Goal: Task Accomplishment & Management: Use online tool/utility

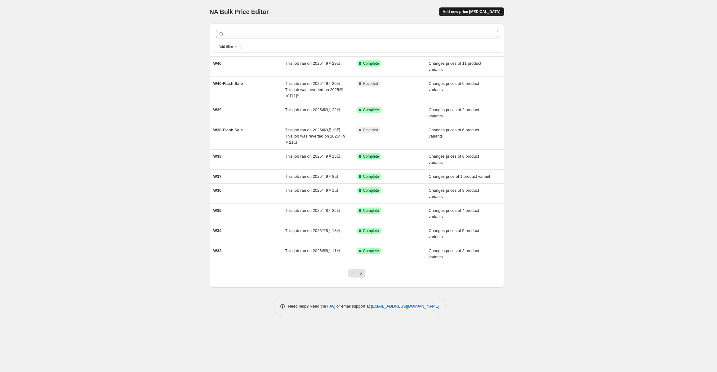
click at [493, 12] on span "Add new price [MEDICAL_DATA]" at bounding box center [471, 11] width 58 height 5
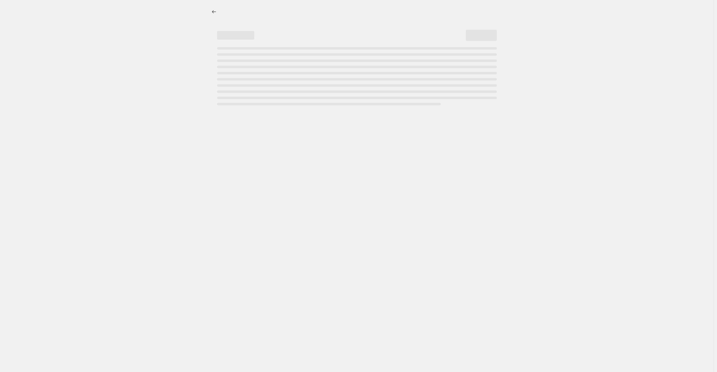
select select "percentage"
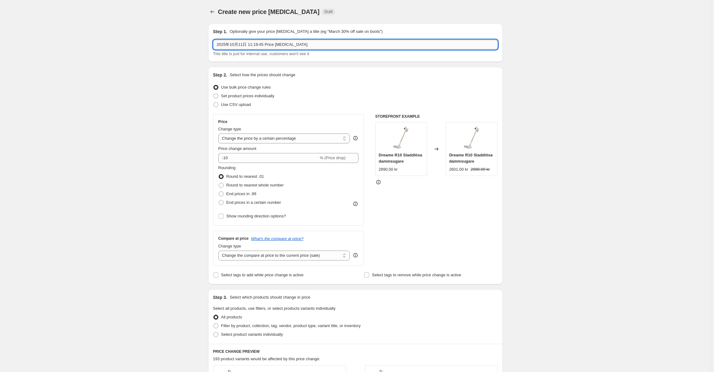
click at [315, 46] on input "2025年10月11日 11:19:45 Price [MEDICAL_DATA]" at bounding box center [355, 45] width 285 height 10
type input "W42"
click at [244, 104] on span "Use CSV upload" at bounding box center [236, 104] width 30 height 5
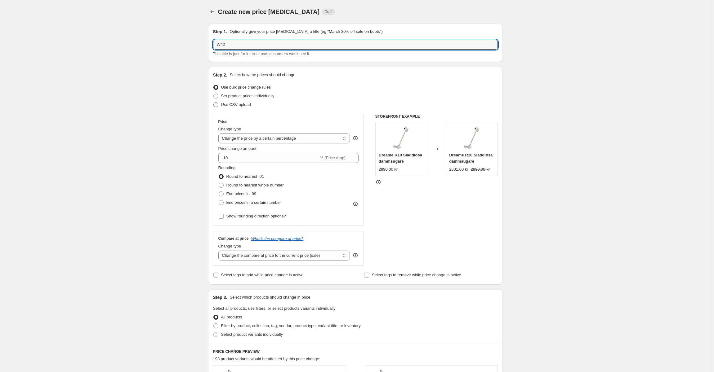
click at [214, 103] on input "Use CSV upload" at bounding box center [213, 102] width 0 height 0
radio input "true"
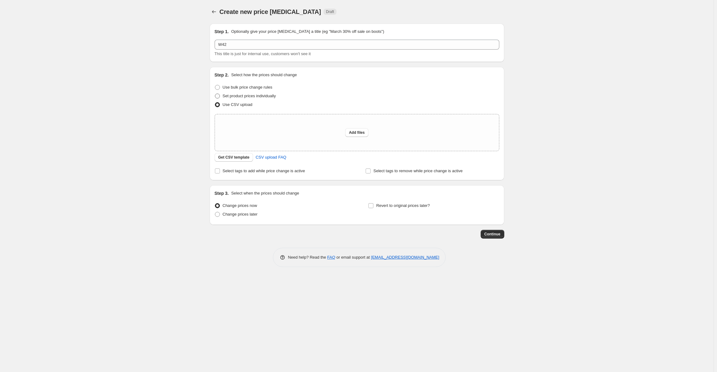
click at [266, 95] on span "Set product prices individually" at bounding box center [249, 96] width 53 height 5
click at [215, 94] on input "Set product prices individually" at bounding box center [215, 94] width 0 height 0
radio input "true"
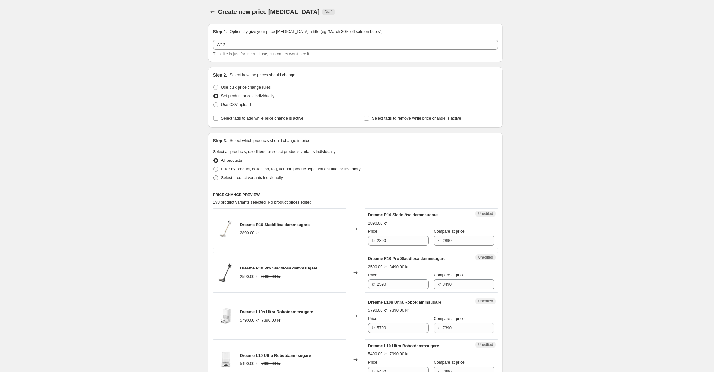
click at [241, 178] on span "Select product variants individually" at bounding box center [252, 177] width 62 height 5
click at [214, 176] on input "Select product variants individually" at bounding box center [213, 175] width 0 height 0
radio input "true"
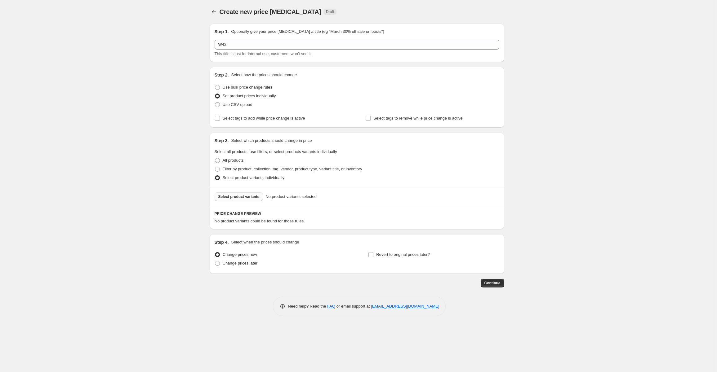
click at [241, 198] on span "Select product variants" at bounding box center [238, 196] width 41 height 5
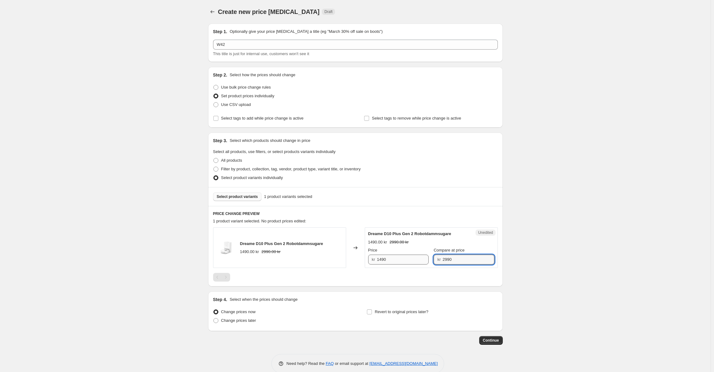
drag, startPoint x: 426, startPoint y: 260, endPoint x: 391, endPoint y: 260, distance: 34.7
click at [391, 260] on div "Price kr 1490 Compare at price kr 2990" at bounding box center [431, 255] width 126 height 17
click at [393, 260] on input "1490" at bounding box center [403, 260] width 52 height 10
paste input "29"
type input "2990"
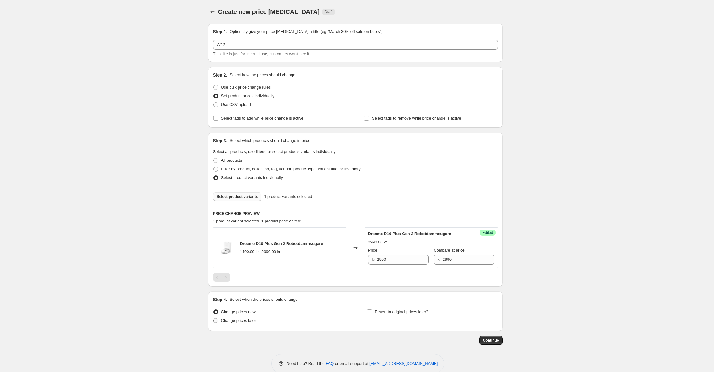
click at [247, 317] on label "Change prices later" at bounding box center [234, 320] width 43 height 9
click at [214, 318] on input "Change prices later" at bounding box center [213, 318] width 0 height 0
radio input "true"
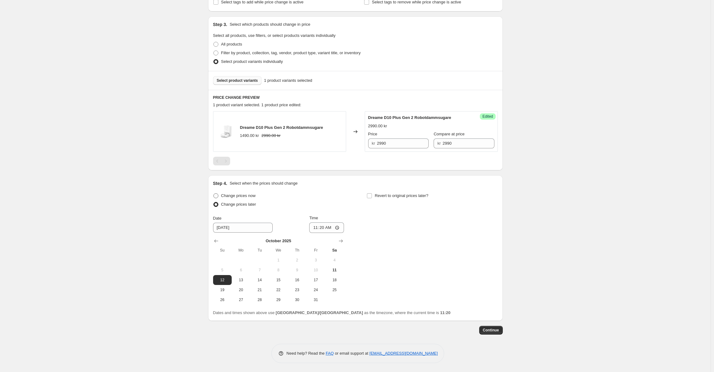
scroll to position [117, 0]
click at [244, 283] on button "13" at bounding box center [241, 280] width 19 height 10
type input "[DATE]"
click at [324, 227] on input "11:20" at bounding box center [326, 227] width 35 height 11
type input "07:00"
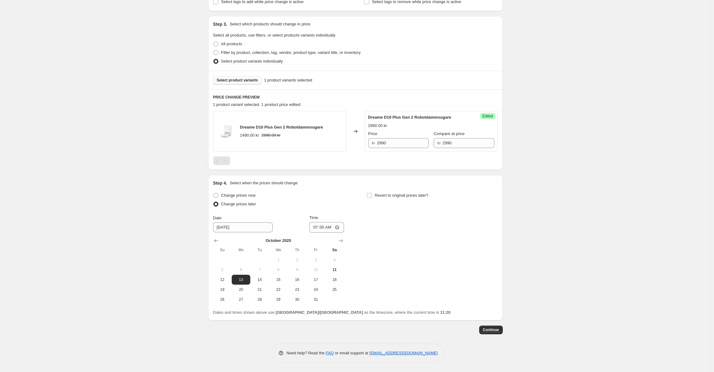
click at [451, 254] on div "Change prices now Change prices later Date [DATE] Time 07:00 [DATE] Su Mo Tu We…" at bounding box center [355, 247] width 285 height 113
click at [247, 82] on span "Select product variants" at bounding box center [237, 80] width 41 height 5
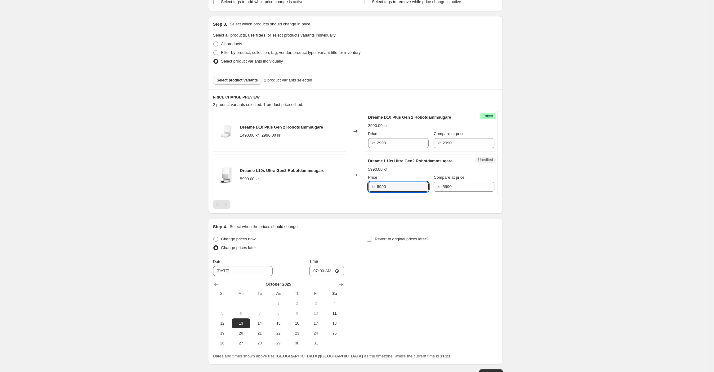
drag, startPoint x: 379, startPoint y: 186, endPoint x: 376, endPoint y: 188, distance: 3.6
click at [376, 188] on div "kr 5990" at bounding box center [398, 187] width 60 height 10
type input "4990"
click at [431, 208] on div at bounding box center [355, 204] width 285 height 9
click at [251, 77] on button "Select product variants" at bounding box center [237, 80] width 49 height 9
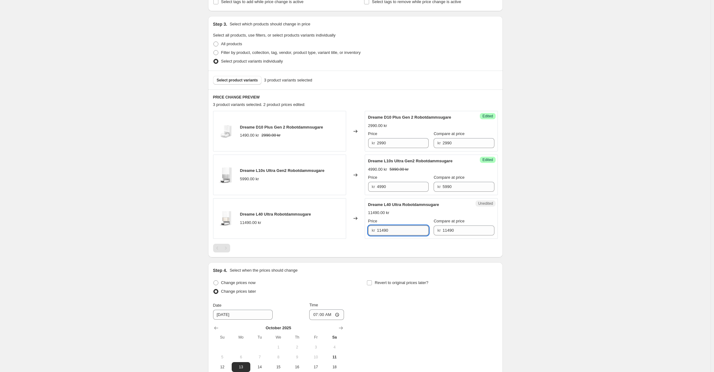
click at [393, 229] on input "11490" at bounding box center [403, 231] width 52 height 10
drag, startPoint x: 398, startPoint y: 230, endPoint x: 352, endPoint y: 228, distance: 45.9
click at [352, 228] on div "Dreame L40 Ultra Robotdammsugare 11490.00 kr Changed to Unedited Dreame L40 Ult…" at bounding box center [355, 218] width 285 height 41
type input "6890"
click at [399, 250] on div at bounding box center [355, 248] width 285 height 9
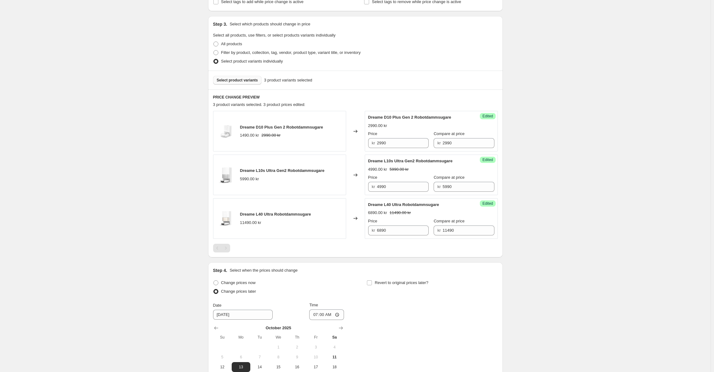
click at [241, 78] on span "Select product variants" at bounding box center [237, 80] width 41 height 5
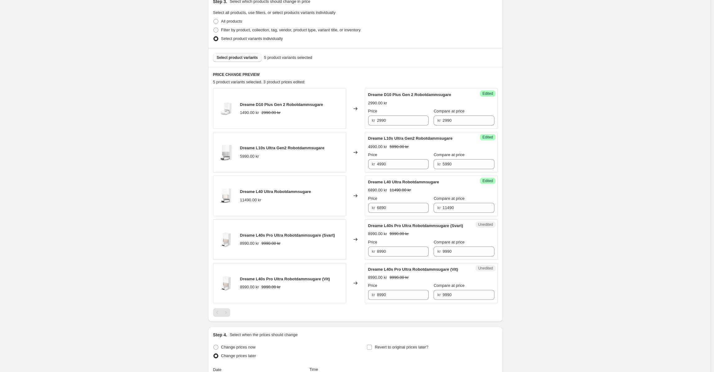
scroll to position [179, 0]
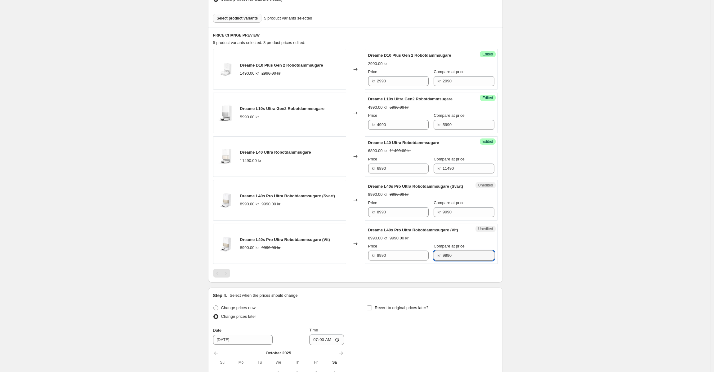
drag, startPoint x: 459, startPoint y: 259, endPoint x: 388, endPoint y: 257, distance: 70.4
click at [387, 254] on div "Price kr 8990 Compare at price kr 9990" at bounding box center [431, 251] width 126 height 17
click at [391, 261] on input "8990" at bounding box center [403, 256] width 52 height 10
paste input "9"
type input "9990"
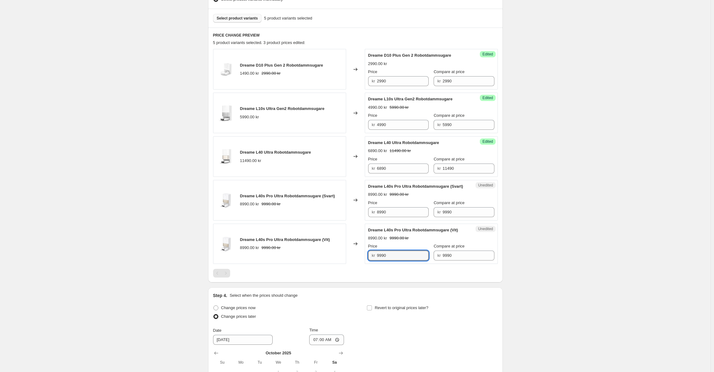
click at [293, 242] on span "Dreame L40s Pro Ultra Robotdammsugare (Vit)" at bounding box center [285, 239] width 90 height 5
drag, startPoint x: 245, startPoint y: 246, endPoint x: 358, endPoint y: 245, distance: 113.1
click at [358, 245] on div "Dreame L40s Pro Ultra Robotdammsugare (Vit) 8990.00 kr 9990.00 kr Changed to Su…" at bounding box center [355, 244] width 285 height 41
click at [307, 242] on span "Dreame L40s Pro Ultra Robotdammsugare (Vit)" at bounding box center [285, 239] width 90 height 5
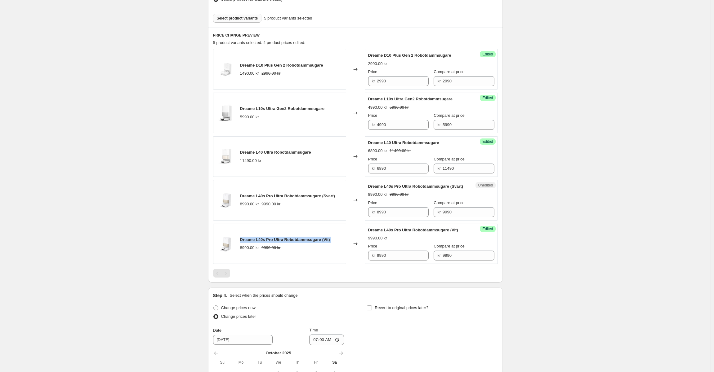
click at [307, 242] on span "Dreame L40s Pro Ultra Robotdammsugare (Vit)" at bounding box center [285, 239] width 90 height 5
click at [320, 264] on div "Dreame L40s Pro Ultra Robotdammsugare (Vit) 8990.00 kr 9990.00 kr" at bounding box center [279, 244] width 133 height 41
click at [391, 283] on div "PRICE CHANGE PREVIEW 5 product variants selected. 4 product prices edited: Drea…" at bounding box center [355, 155] width 294 height 255
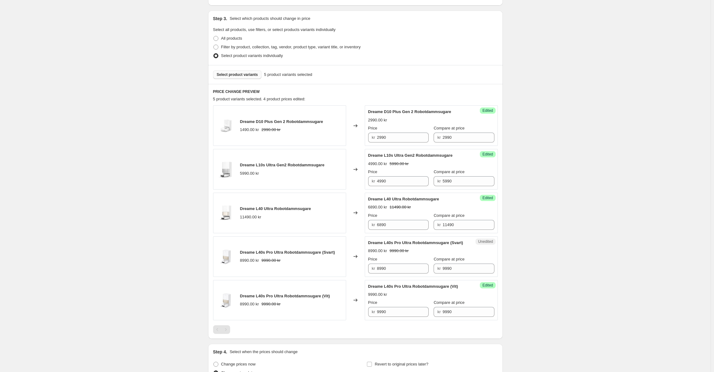
scroll to position [117, 0]
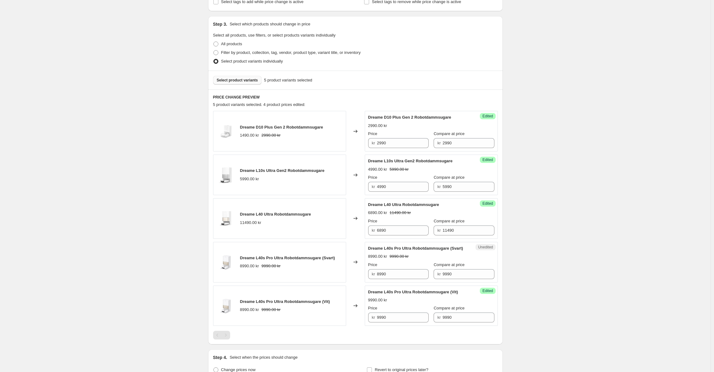
click at [236, 81] on span "Select product variants" at bounding box center [237, 80] width 41 height 5
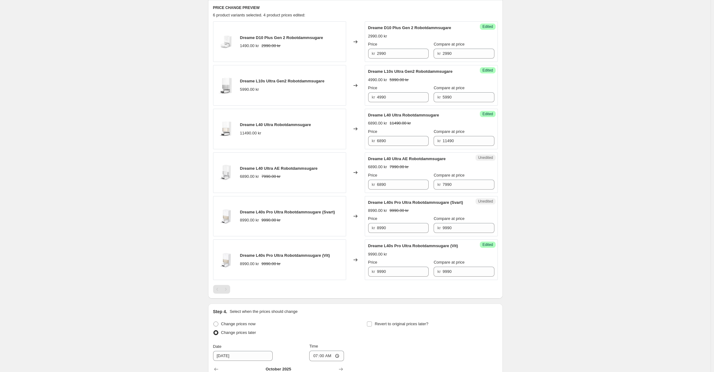
scroll to position [179, 0]
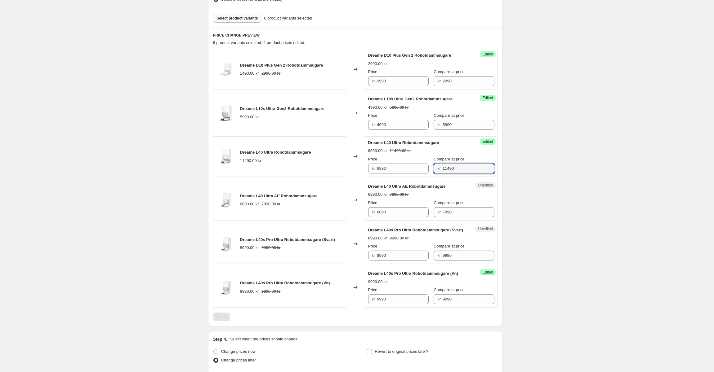
drag, startPoint x: 457, startPoint y: 169, endPoint x: 327, endPoint y: 166, distance: 129.3
click at [327, 166] on div "Dreame L40 Ultra Robotdammsugare 11490.00 kr Changed to Success Edited Dreame L…" at bounding box center [355, 156] width 285 height 41
click at [406, 165] on input "6890" at bounding box center [403, 169] width 52 height 10
click at [299, 200] on div "Dreame L40 Ultra AE Robotdammsugare 6890.00 kr 7990.00 kr" at bounding box center [278, 200] width 77 height 14
drag, startPoint x: 455, startPoint y: 214, endPoint x: 362, endPoint y: 206, distance: 93.3
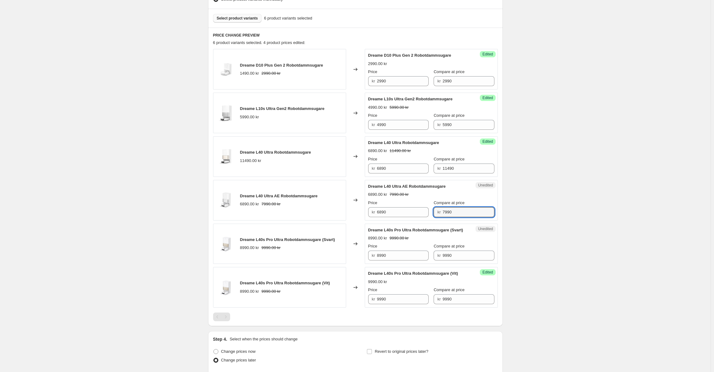
click at [363, 205] on div "Dreame L40 Ultra AE Robotdammsugare 6890.00 kr 7990.00 kr Changed to Unedited D…" at bounding box center [355, 200] width 285 height 41
click at [400, 214] on input "6890" at bounding box center [403, 212] width 52 height 10
paste input "79"
type input "7990"
click at [330, 203] on div "Dreame L40 Ultra AE Robotdammsugare 6890.00 kr 7990.00 kr" at bounding box center [279, 200] width 133 height 41
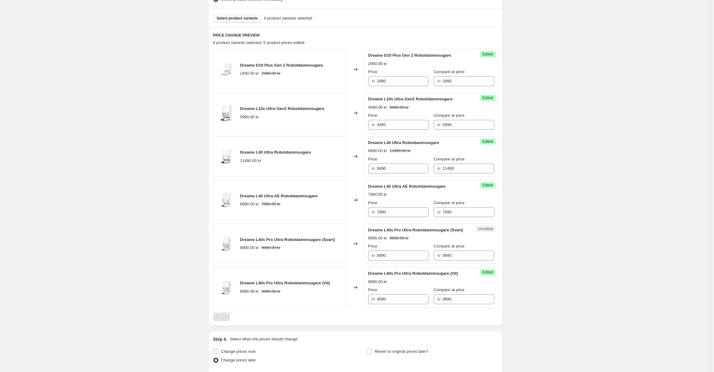
click at [238, 15] on button "Select product variants" at bounding box center [237, 18] width 49 height 9
click at [253, 22] on button "Select product variants" at bounding box center [237, 18] width 49 height 9
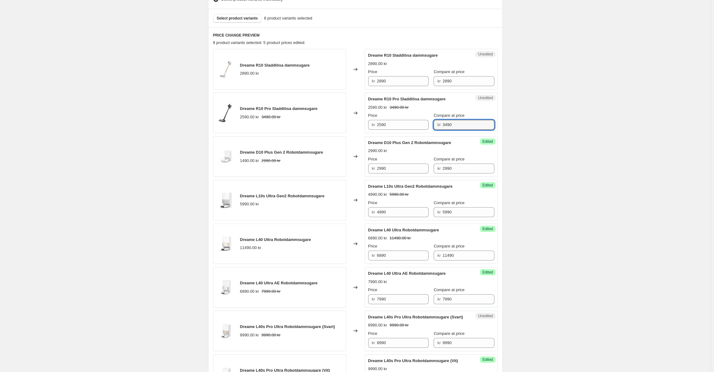
drag, startPoint x: 465, startPoint y: 124, endPoint x: 379, endPoint y: 118, distance: 86.1
click at [379, 118] on div "Price kr 2590 Compare at price kr 3490" at bounding box center [431, 121] width 126 height 17
click at [403, 128] on input "2590" at bounding box center [403, 125] width 52 height 10
paste input "34"
type input "3490"
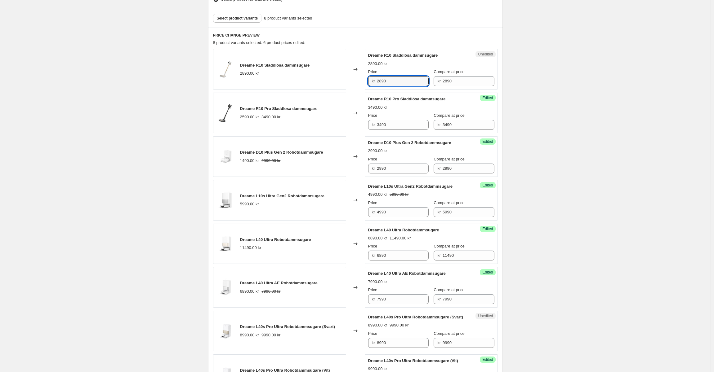
drag, startPoint x: 401, startPoint y: 77, endPoint x: 356, endPoint y: 60, distance: 48.4
click at [401, 77] on input "2890" at bounding box center [403, 81] width 52 height 10
drag, startPoint x: 400, startPoint y: 79, endPoint x: 345, endPoint y: 77, distance: 54.9
click at [345, 77] on div "Dreame R10 Sladdlösa dammsugare 2890.00 kr Changed to Unedited Dreame R10 Sladd…" at bounding box center [355, 69] width 285 height 41
type input "1990"
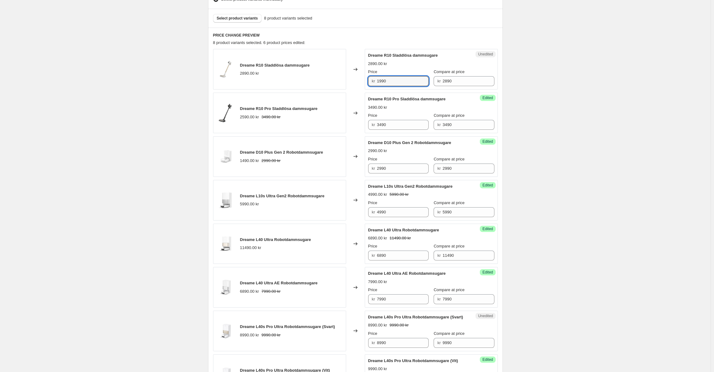
click at [378, 41] on div "8 product variants selected. 6 product prices edited:" at bounding box center [355, 43] width 285 height 6
drag, startPoint x: 373, startPoint y: 50, endPoint x: 431, endPoint y: 67, distance: 59.7
click at [431, 67] on div "PRICE CHANGE PREVIEW 8 product variants selected. 7 product prices edited: Drea…" at bounding box center [355, 221] width 294 height 386
click at [387, 46] on div "8 product variants selected. 7 product prices edited:" at bounding box center [355, 43] width 285 height 6
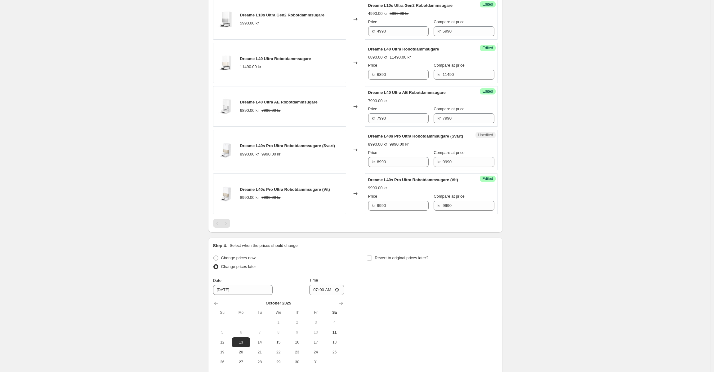
scroll to position [149, 0]
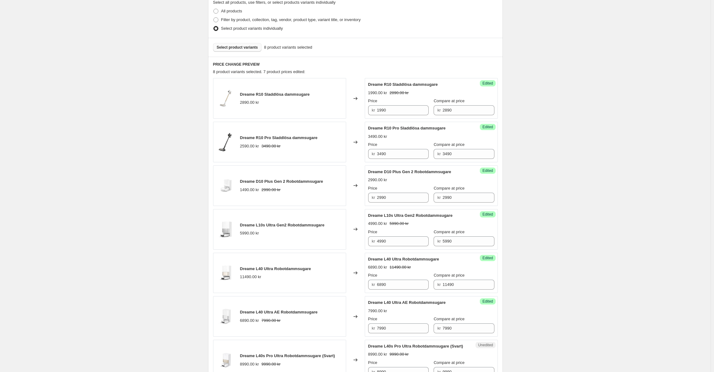
click at [248, 46] on span "Select product variants" at bounding box center [237, 47] width 41 height 5
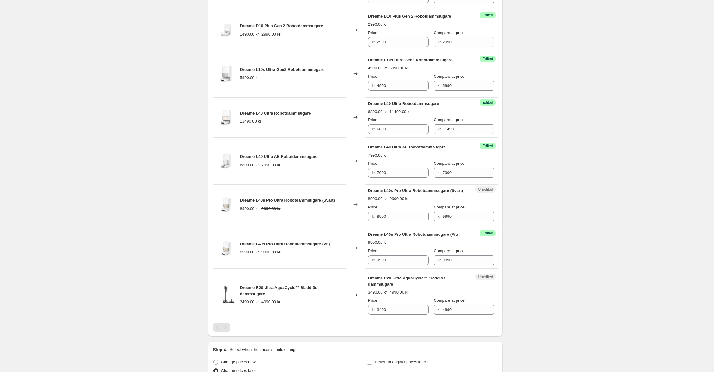
scroll to position [366, 0]
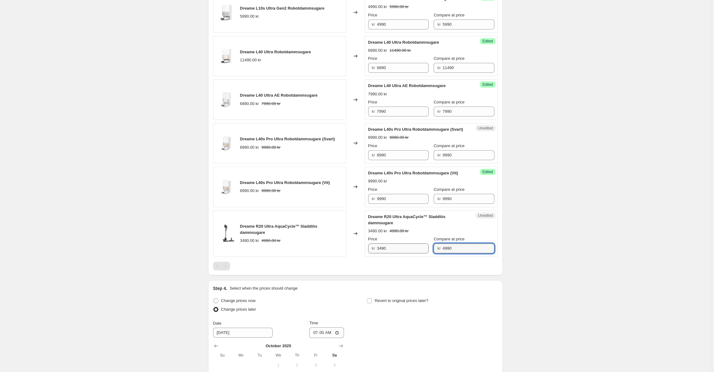
drag, startPoint x: 459, startPoint y: 252, endPoint x: 395, endPoint y: 254, distance: 64.2
click at [395, 254] on div "Price kr 3490 Compare at price kr 4990" at bounding box center [431, 244] width 126 height 17
click at [386, 254] on input "3490" at bounding box center [403, 249] width 52 height 10
paste input "49"
type input "4990"
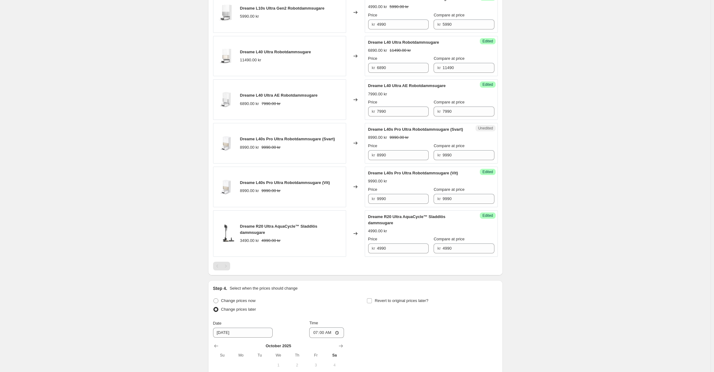
drag, startPoint x: 388, startPoint y: 245, endPoint x: 373, endPoint y: 221, distance: 29.0
click at [388, 242] on div "Price" at bounding box center [398, 239] width 60 height 6
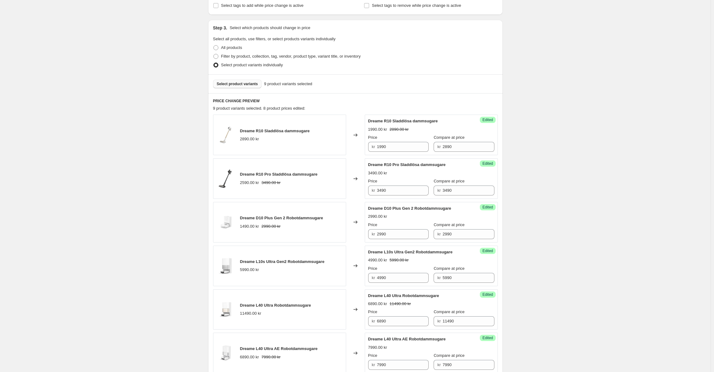
scroll to position [25, 0]
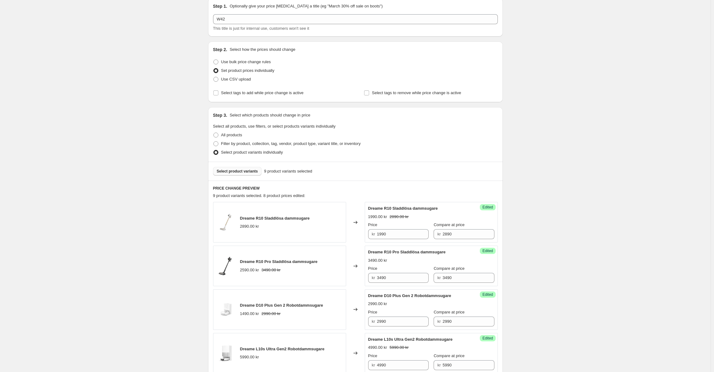
click at [232, 172] on span "Select product variants" at bounding box center [237, 171] width 41 height 5
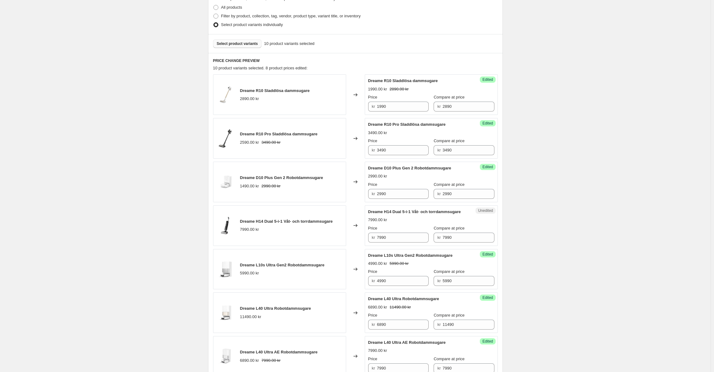
scroll to position [180, 0]
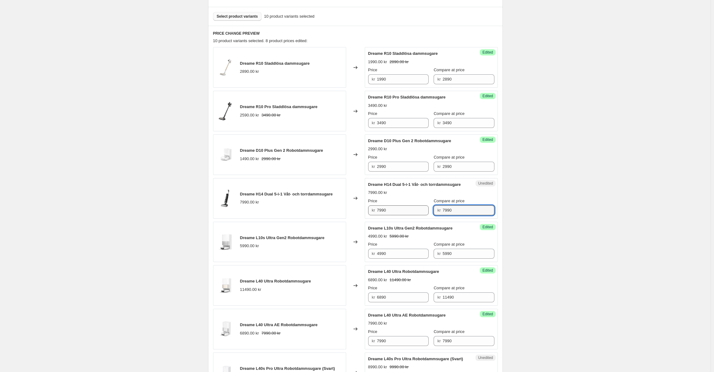
drag, startPoint x: 458, startPoint y: 217, endPoint x: 379, endPoint y: 215, distance: 79.0
click at [379, 215] on div "Price kr 7990 Compare at price kr 7990" at bounding box center [431, 206] width 126 height 17
click at [392, 215] on input "7990" at bounding box center [403, 210] width 52 height 10
drag, startPoint x: 381, startPoint y: 218, endPoint x: 395, endPoint y: 217, distance: 14.0
click at [394, 215] on input "7990" at bounding box center [403, 210] width 52 height 10
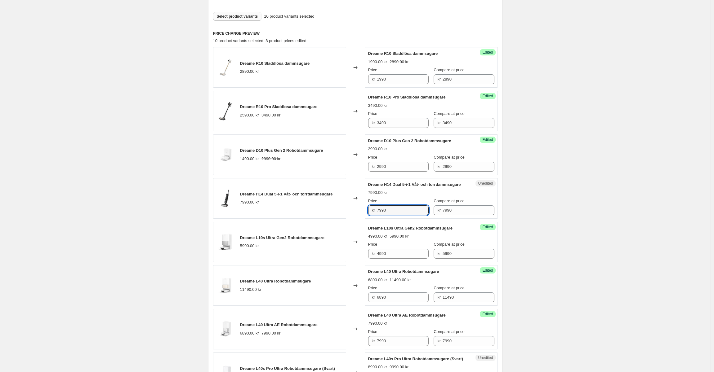
drag, startPoint x: 396, startPoint y: 217, endPoint x: 362, endPoint y: 178, distance: 51.6
click at [396, 215] on input "7990" at bounding box center [403, 210] width 52 height 10
click at [383, 215] on input "7990" at bounding box center [403, 210] width 52 height 10
type input "7490"
click at [399, 204] on div "Price" at bounding box center [398, 201] width 60 height 6
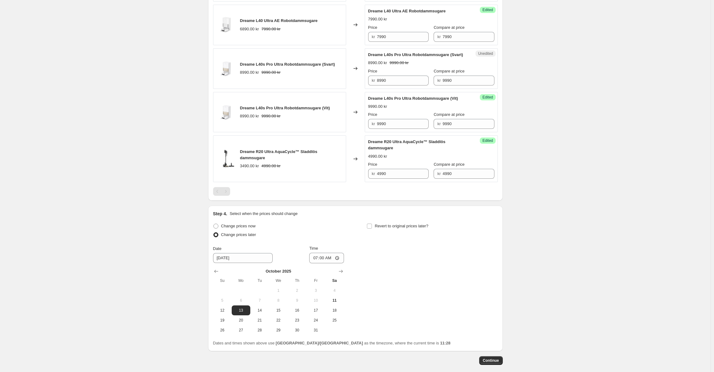
scroll to position [528, 0]
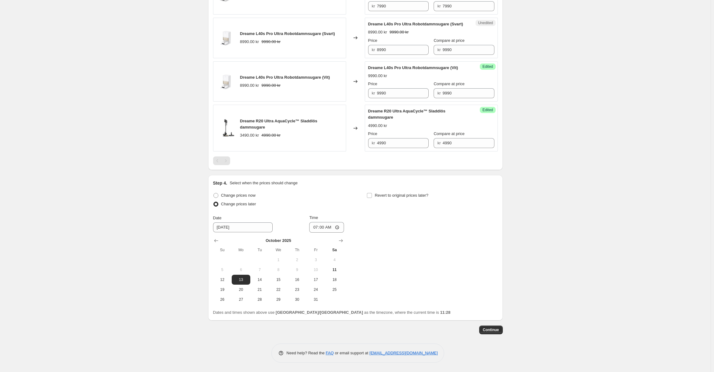
click at [462, 269] on div "Change prices now Change prices later Date [DATE] Time 07:00 [DATE] Su Mo Tu We…" at bounding box center [355, 247] width 285 height 113
click at [490, 331] on span "Continue" at bounding box center [491, 330] width 16 height 5
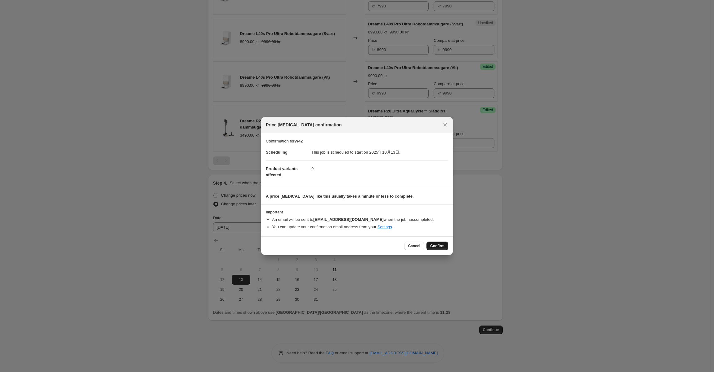
click at [440, 245] on span "Confirm" at bounding box center [437, 246] width 14 height 5
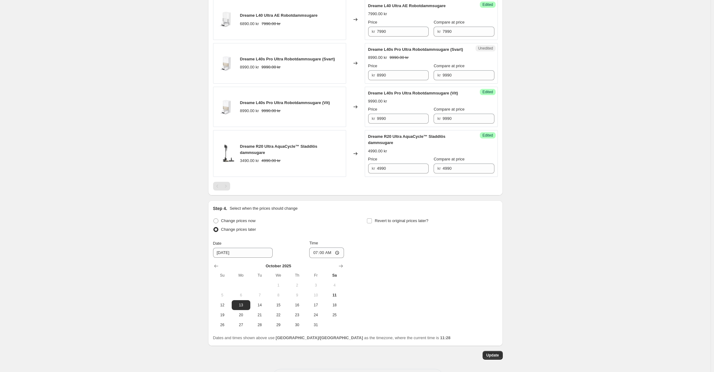
click at [403, 69] on div "Price" at bounding box center [398, 66] width 60 height 6
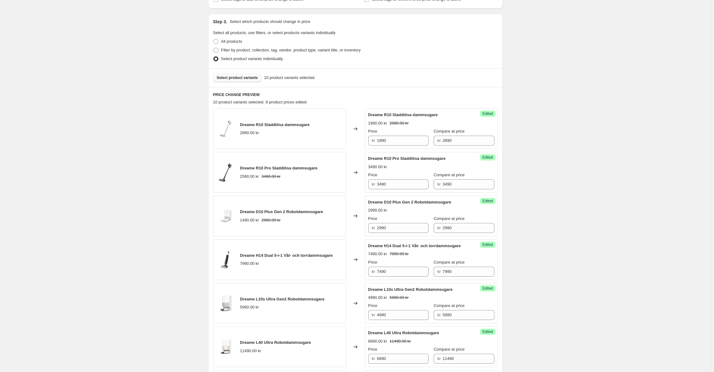
scroll to position [156, 0]
click at [355, 91] on div "PRICE CHANGE PREVIEW 10 product variants selected. 9 product prices edited: Dre…" at bounding box center [355, 327] width 294 height 479
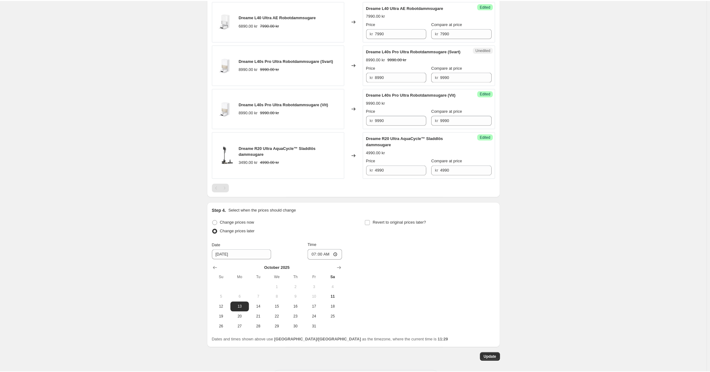
scroll to position [566, 0]
